Goal: Transaction & Acquisition: Book appointment/travel/reservation

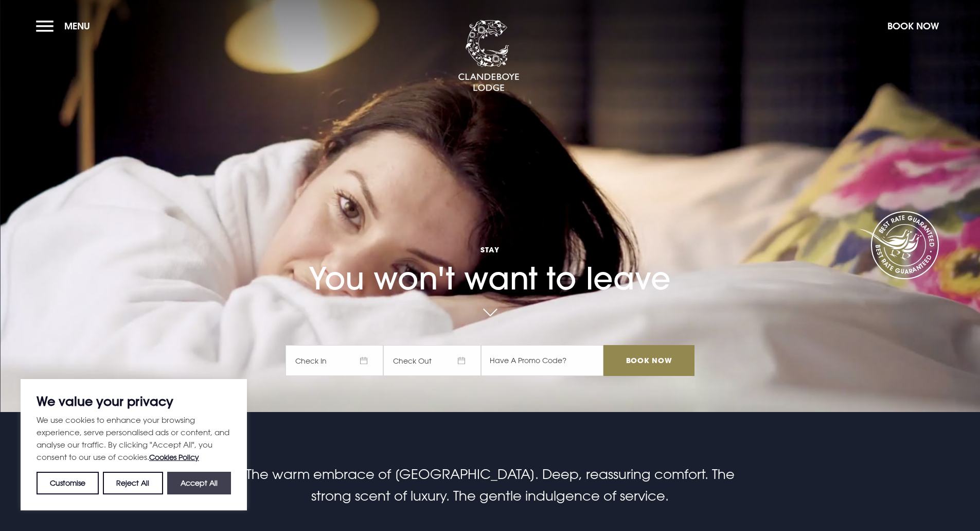
click at [197, 480] on button "Accept All" at bounding box center [199, 482] width 64 height 23
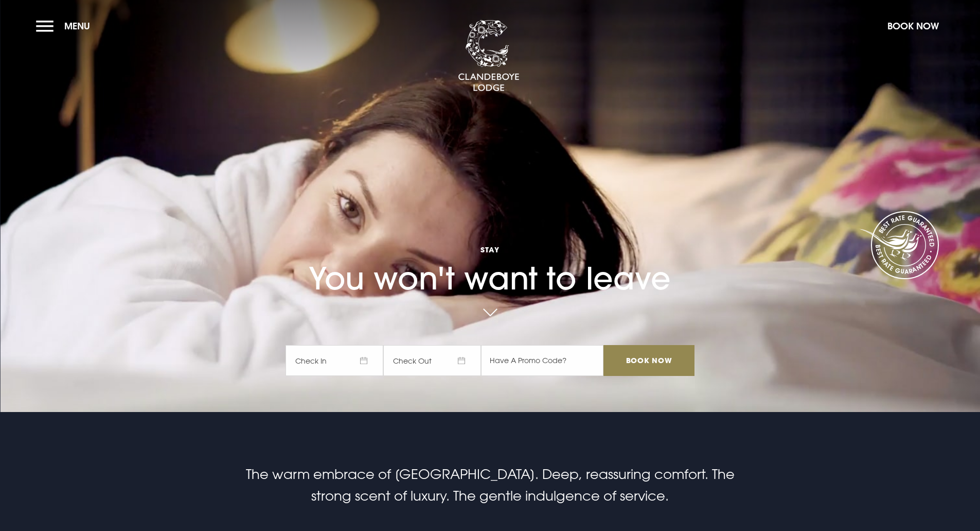
checkbox input "true"
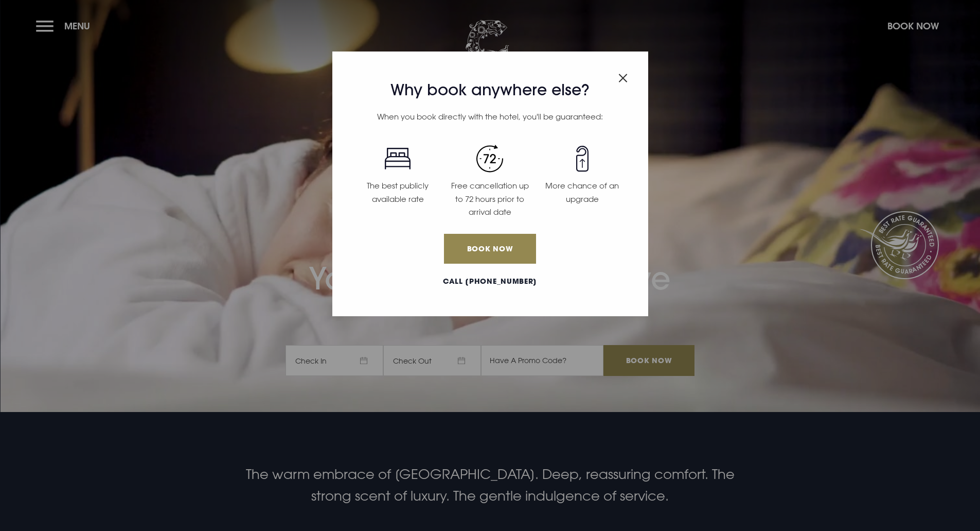
click at [625, 80] on img "Close modal" at bounding box center [623, 78] width 9 height 9
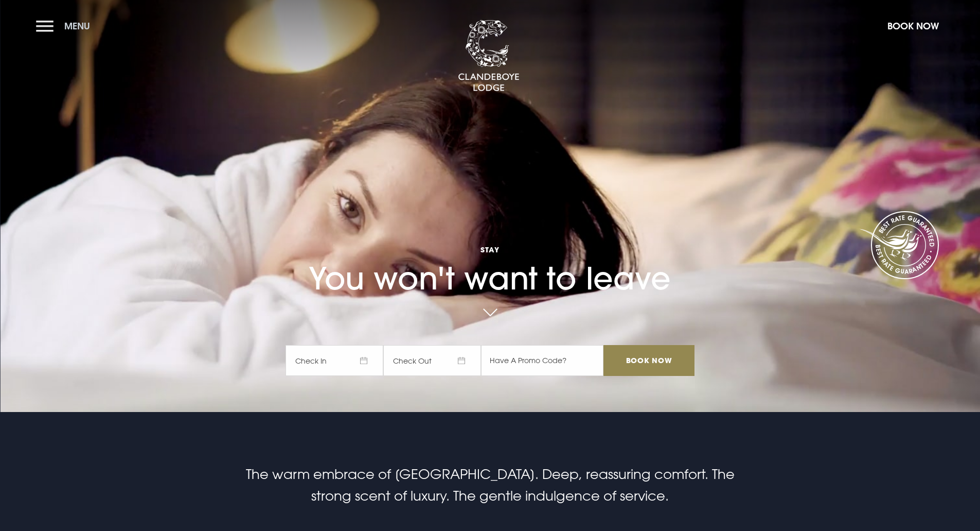
click at [56, 27] on button "Menu" at bounding box center [65, 26] width 59 height 22
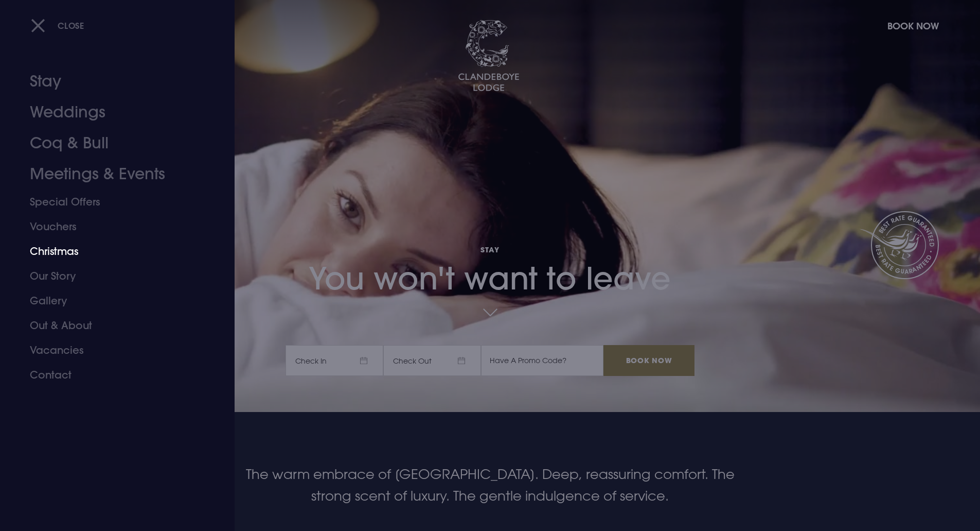
click at [49, 251] on link "Christmas" at bounding box center [111, 251] width 163 height 25
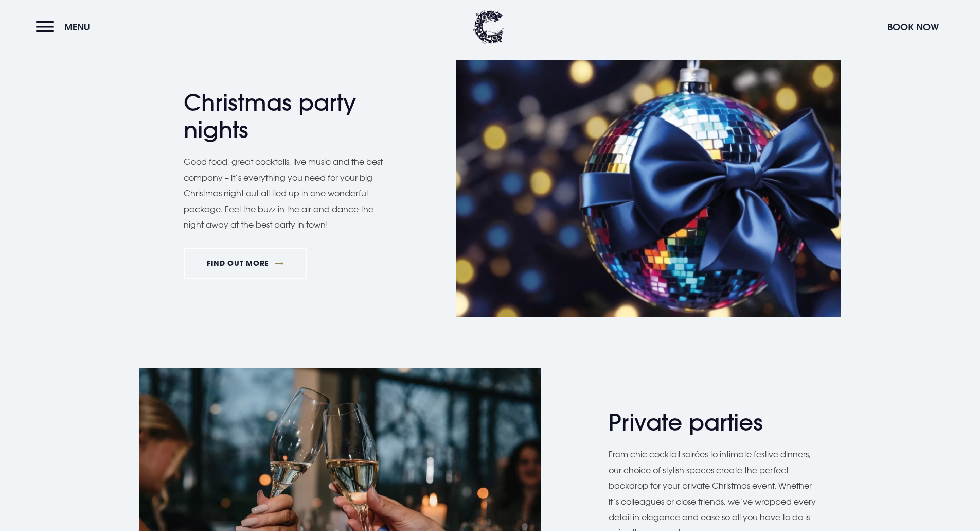
scroll to position [515, 0]
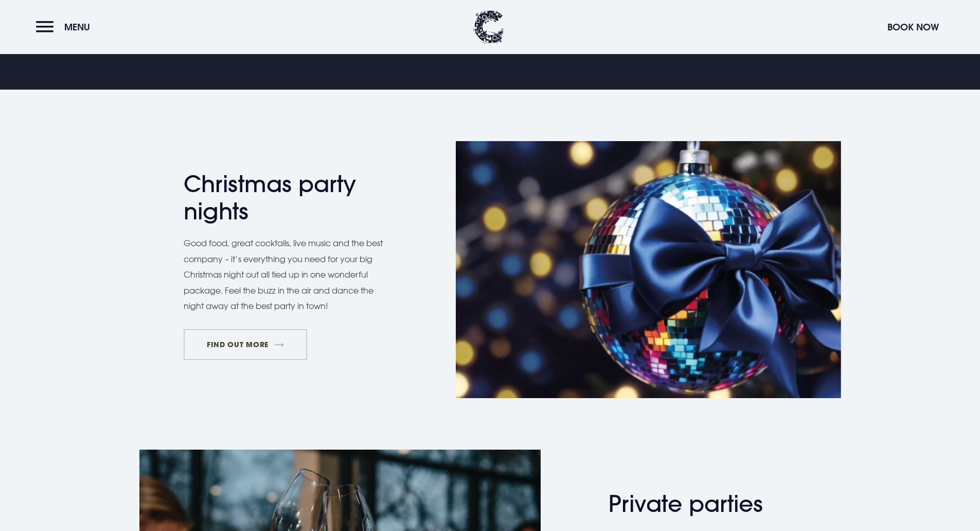
click at [271, 345] on link "FIND OUT MORE" at bounding box center [246, 344] width 124 height 31
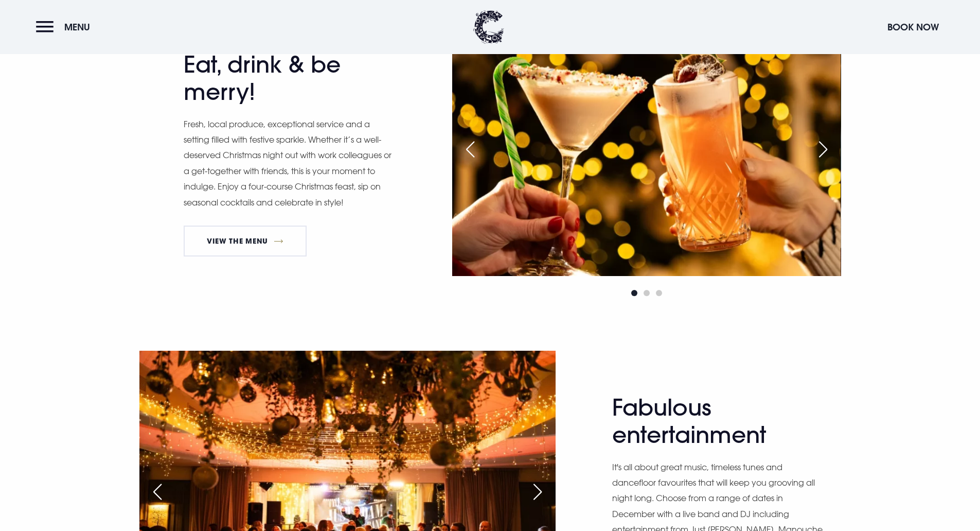
scroll to position [669, 0]
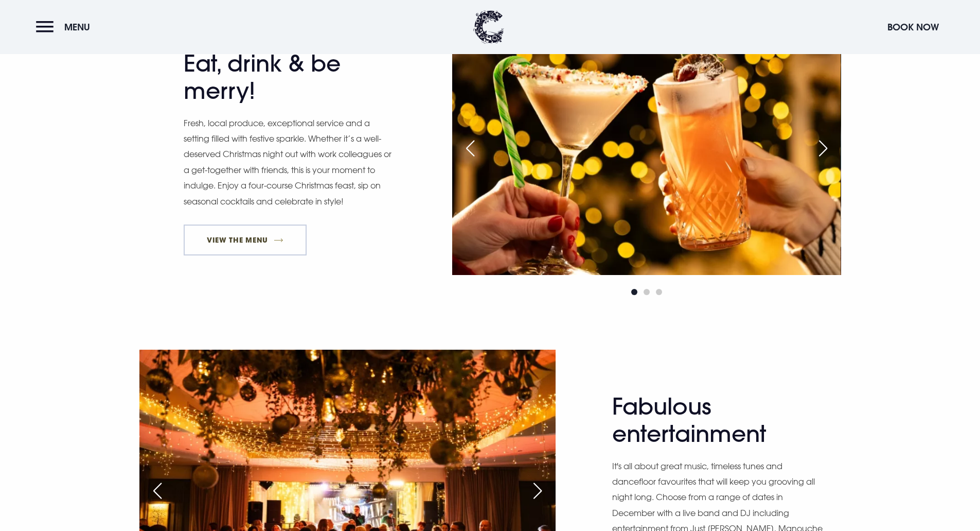
click at [290, 249] on link "View The Menu" at bounding box center [246, 239] width 124 height 31
